Goal: Information Seeking & Learning: Learn about a topic

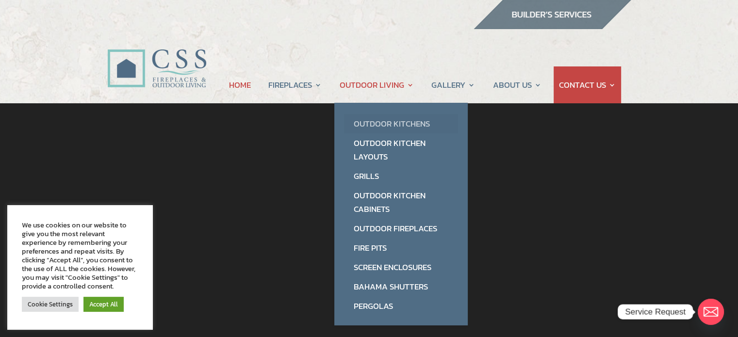
click at [396, 120] on link "Outdoor Kitchens" at bounding box center [401, 123] width 114 height 19
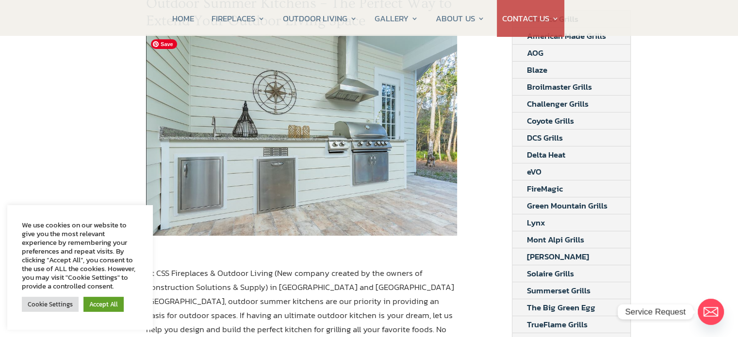
scroll to position [194, 0]
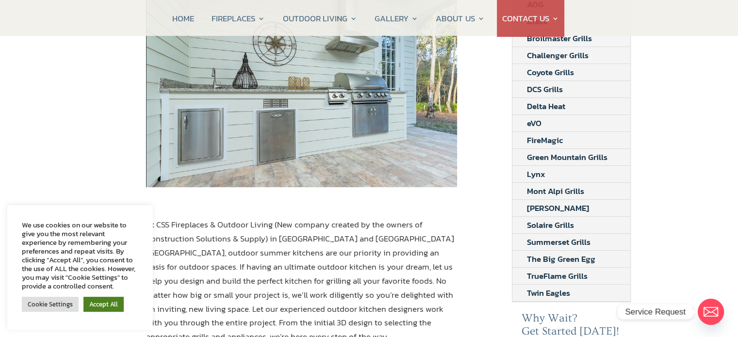
click at [106, 308] on link "Accept All" at bounding box center [103, 304] width 40 height 15
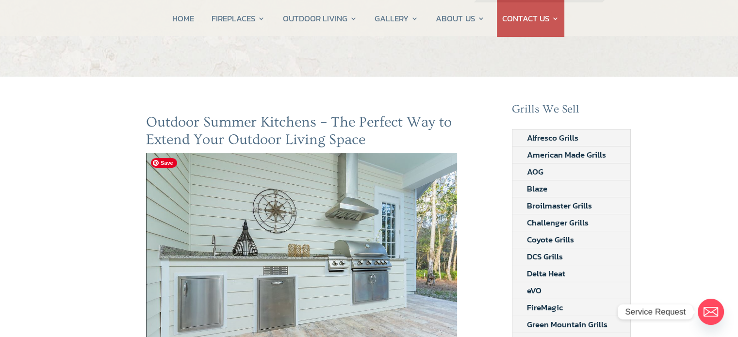
scroll to position [0, 0]
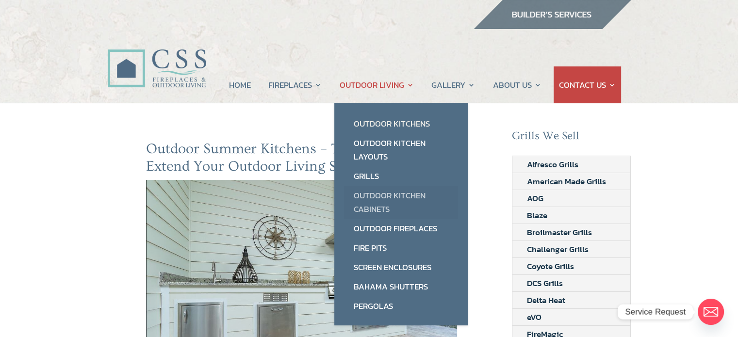
click at [390, 193] on link "Outdoor Kitchen Cabinets" at bounding box center [401, 202] width 114 height 33
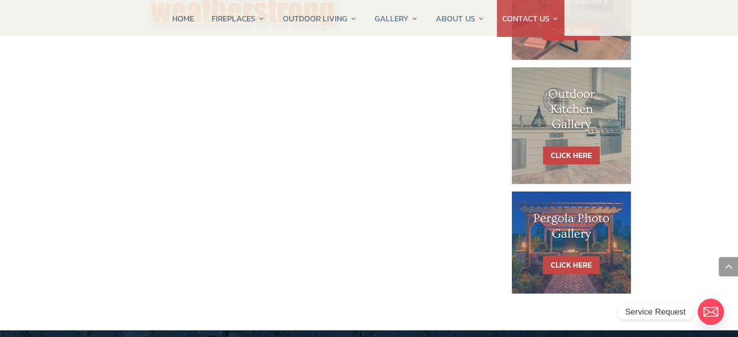
scroll to position [582, 0]
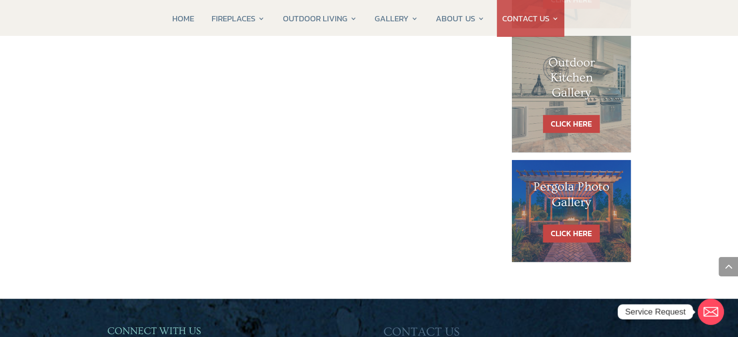
click at [575, 110] on div "Outdoor Kitchen Gallery" at bounding box center [571, 85] width 81 height 60
click at [565, 121] on link "CLICK HERE" at bounding box center [571, 124] width 57 height 18
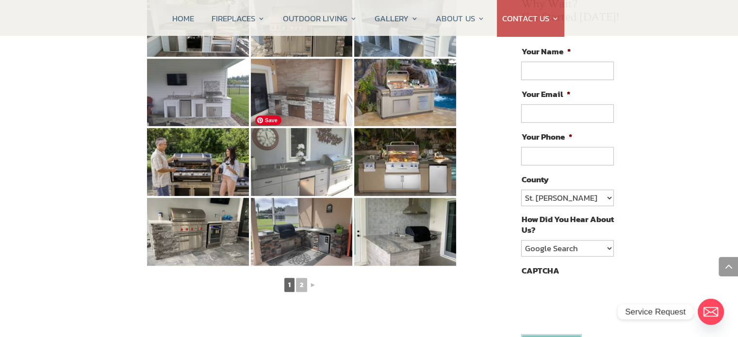
scroll to position [534, 0]
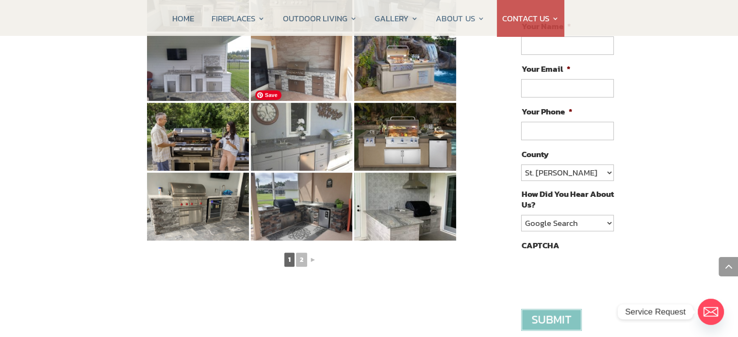
click at [300, 126] on img at bounding box center [302, 137] width 102 height 68
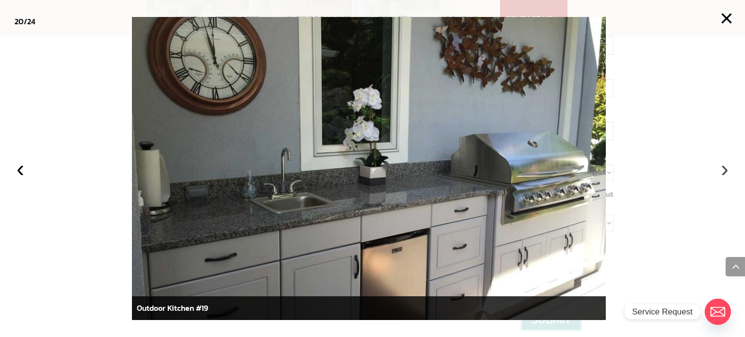
click at [724, 170] on button "›" at bounding box center [724, 168] width 21 height 21
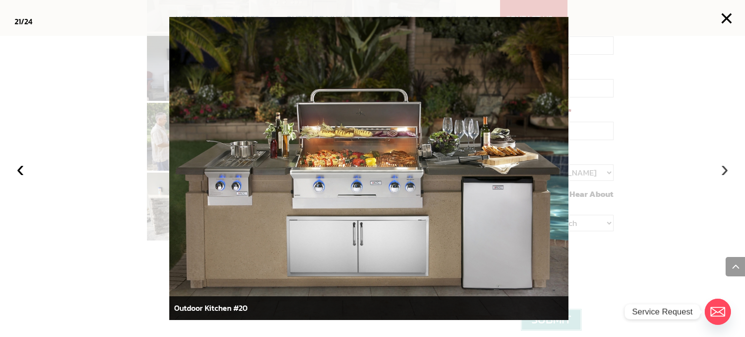
click at [718, 166] on button "›" at bounding box center [724, 168] width 21 height 21
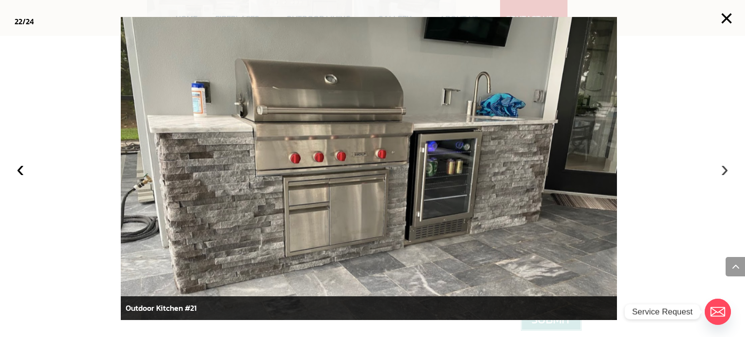
click at [723, 173] on button "›" at bounding box center [724, 168] width 21 height 21
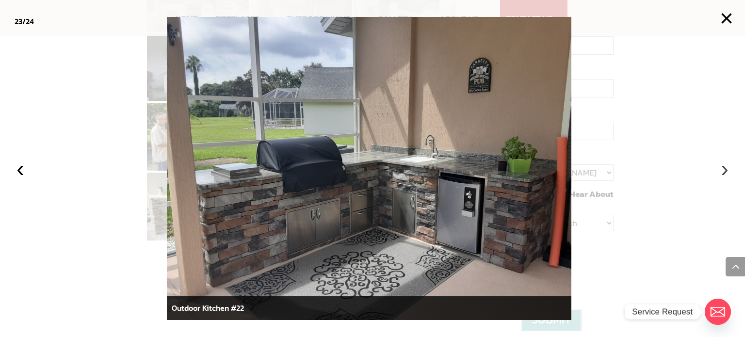
click at [722, 172] on button "›" at bounding box center [724, 168] width 21 height 21
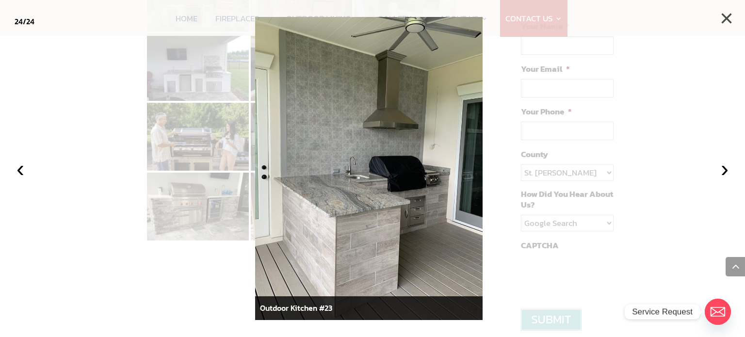
click at [724, 18] on button "×" at bounding box center [726, 18] width 21 height 21
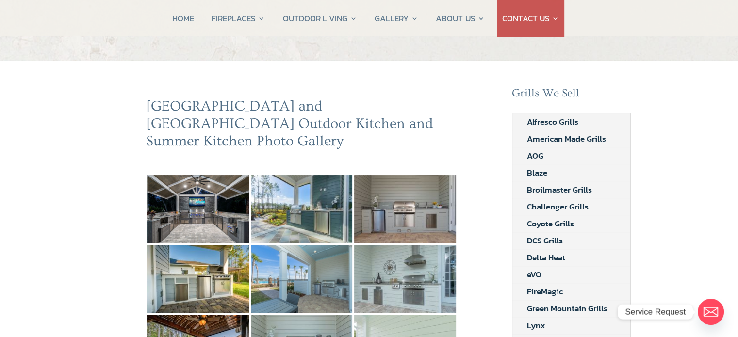
scroll to position [0, 0]
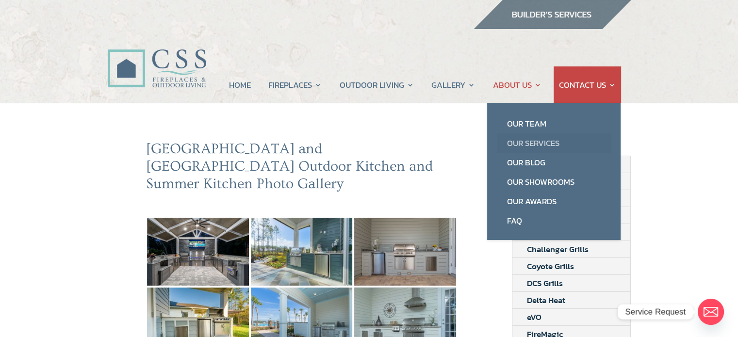
click at [522, 141] on link "Our Services" at bounding box center [554, 142] width 114 height 19
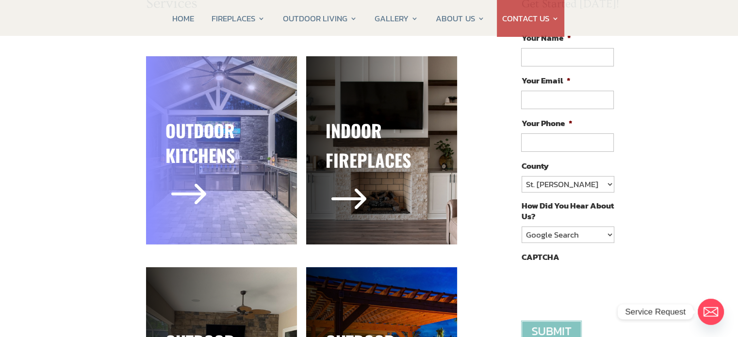
click at [211, 170] on h3 "Outdoor Kitchens" at bounding box center [221, 145] width 112 height 54
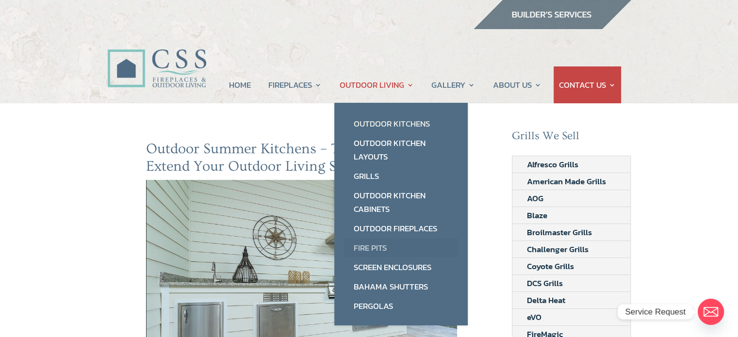
click at [371, 246] on link "Fire Pits" at bounding box center [401, 247] width 114 height 19
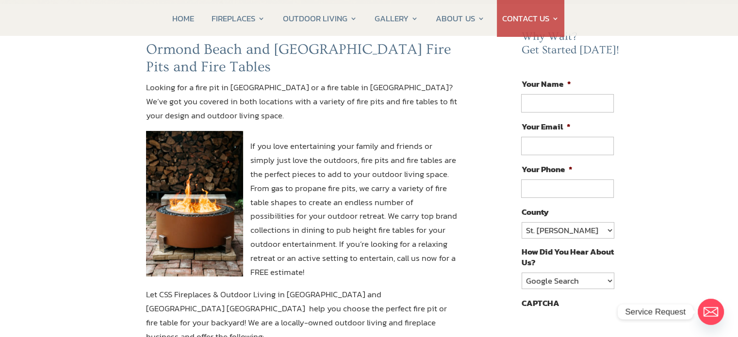
scroll to position [97, 0]
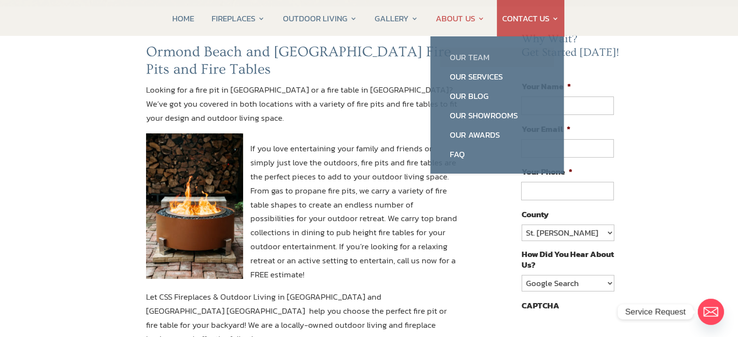
click at [454, 59] on link "Our Team" at bounding box center [497, 57] width 114 height 19
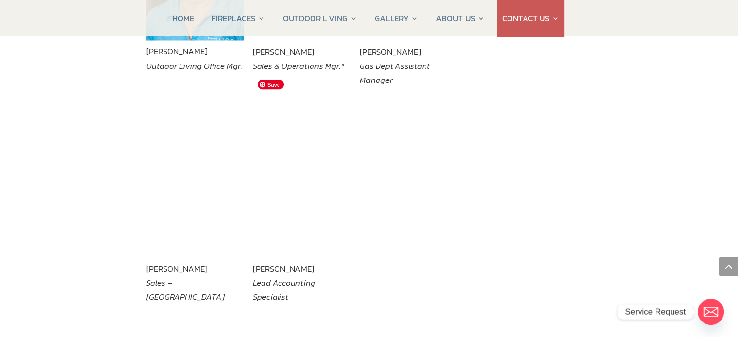
scroll to position [1795, 0]
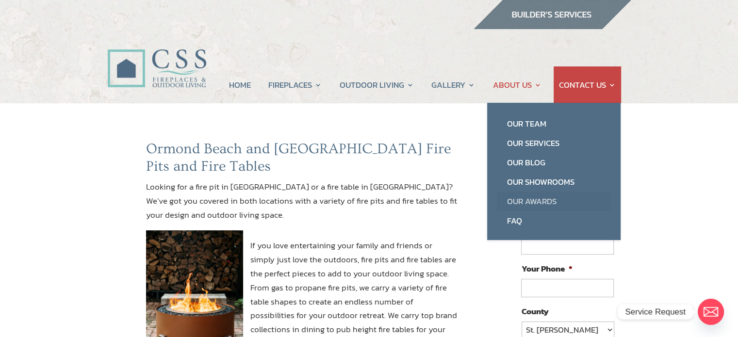
click at [524, 197] on link "Our Awards" at bounding box center [554, 201] width 114 height 19
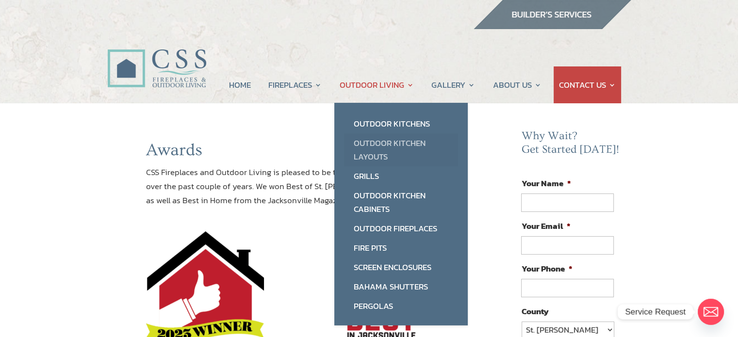
click at [376, 143] on link "Outdoor Kitchen Layouts" at bounding box center [401, 149] width 114 height 33
